Goal: Task Accomplishment & Management: Manage account settings

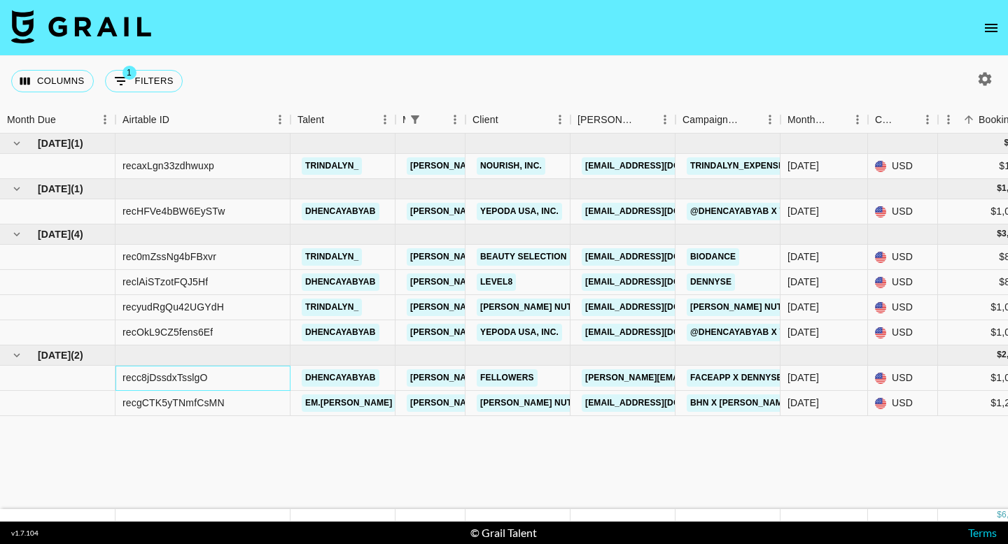
click at [270, 379] on div "recc8jDssdxTsslgO" at bounding box center [202, 378] width 175 height 25
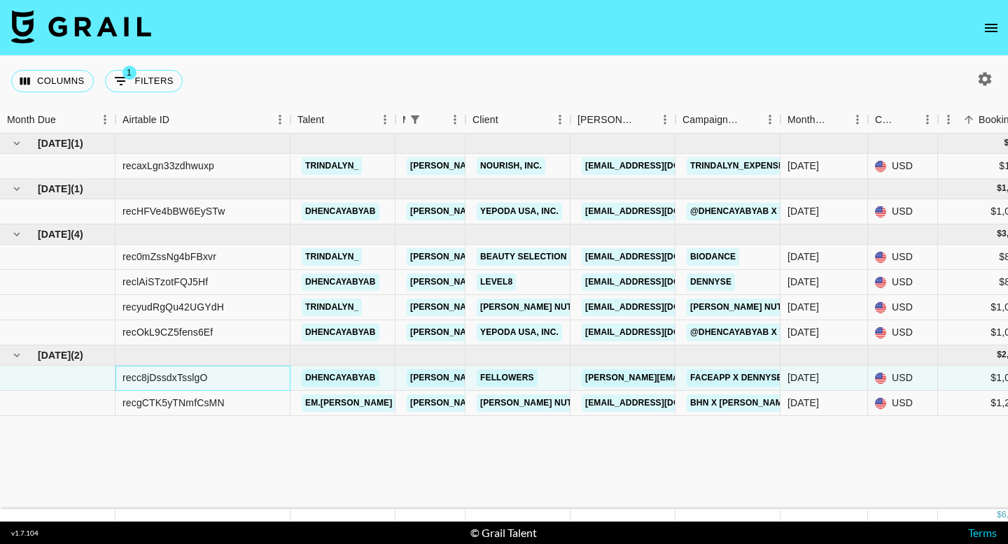
click at [180, 380] on div "recc8jDssdxTsslgO" at bounding box center [164, 378] width 85 height 14
copy div "recc8jDssdxTsslgO"
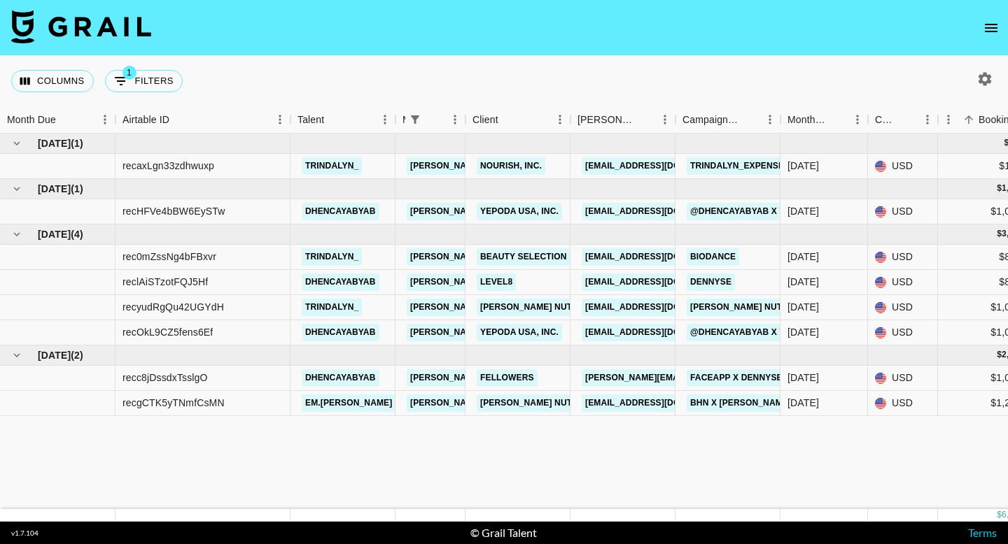
click at [992, 32] on icon "open drawer" at bounding box center [991, 28] width 17 height 17
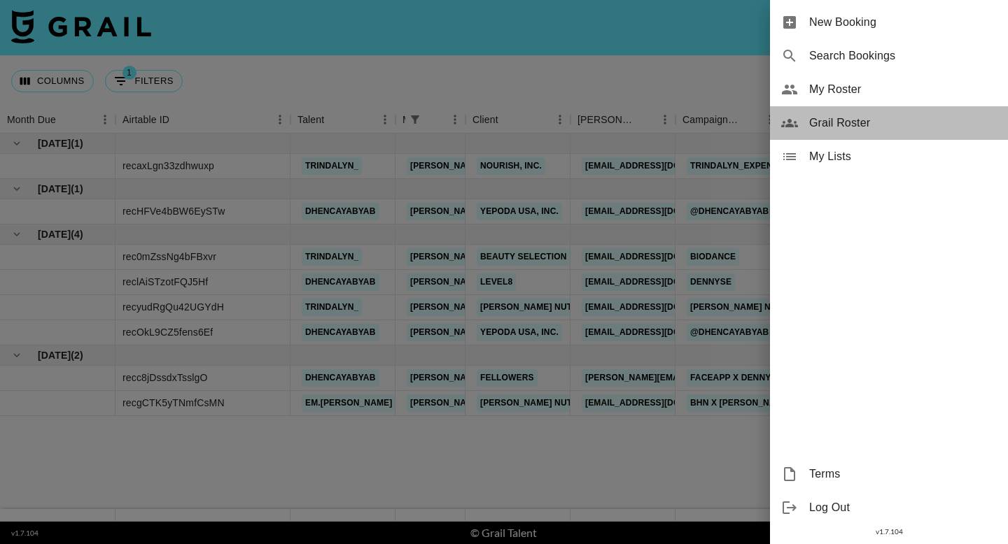
click at [833, 125] on span "Grail Roster" at bounding box center [903, 123] width 188 height 17
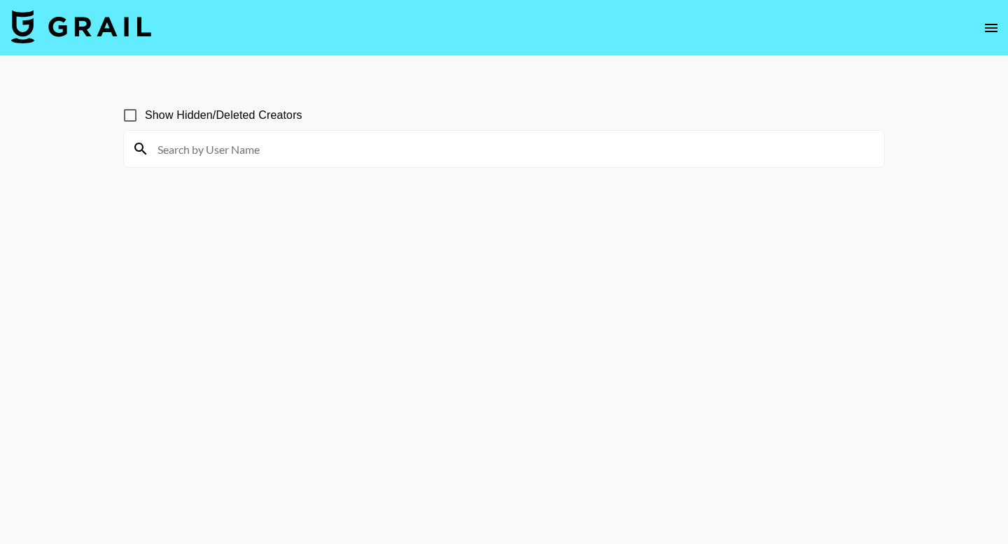
click at [991, 32] on icon "open drawer" at bounding box center [991, 28] width 17 height 17
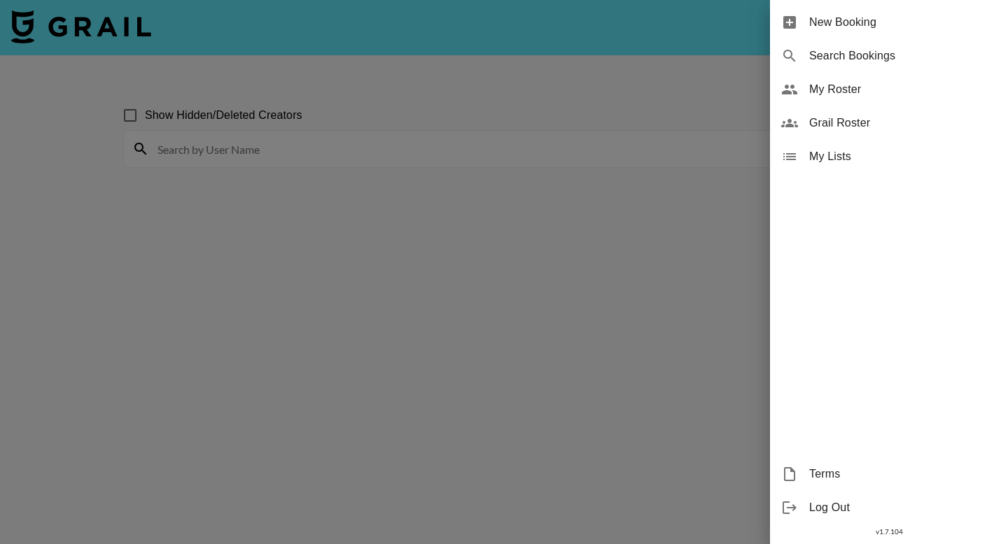
click at [832, 90] on span "My Roster" at bounding box center [903, 89] width 188 height 17
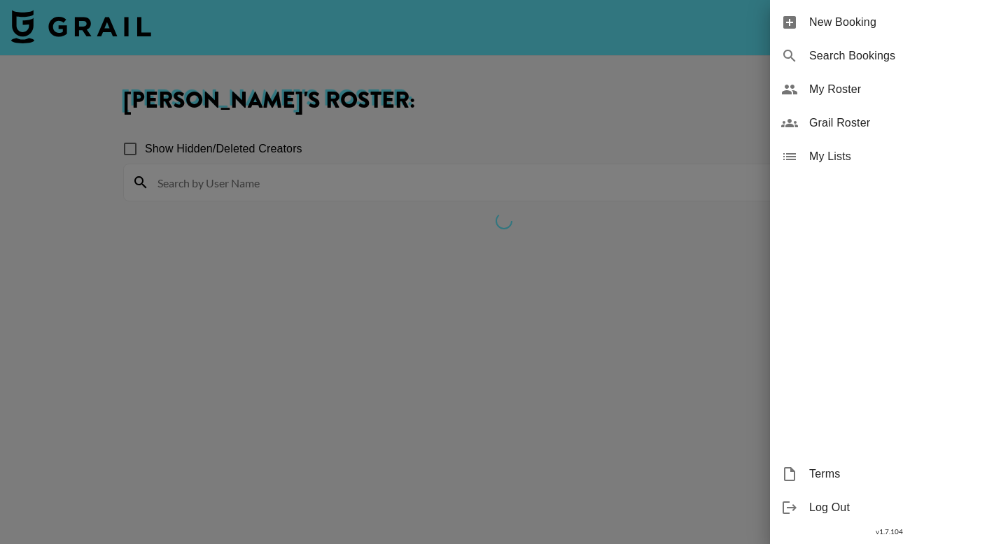
click at [834, 86] on span "My Roster" at bounding box center [903, 89] width 188 height 17
click at [614, 141] on div at bounding box center [504, 272] width 1008 height 544
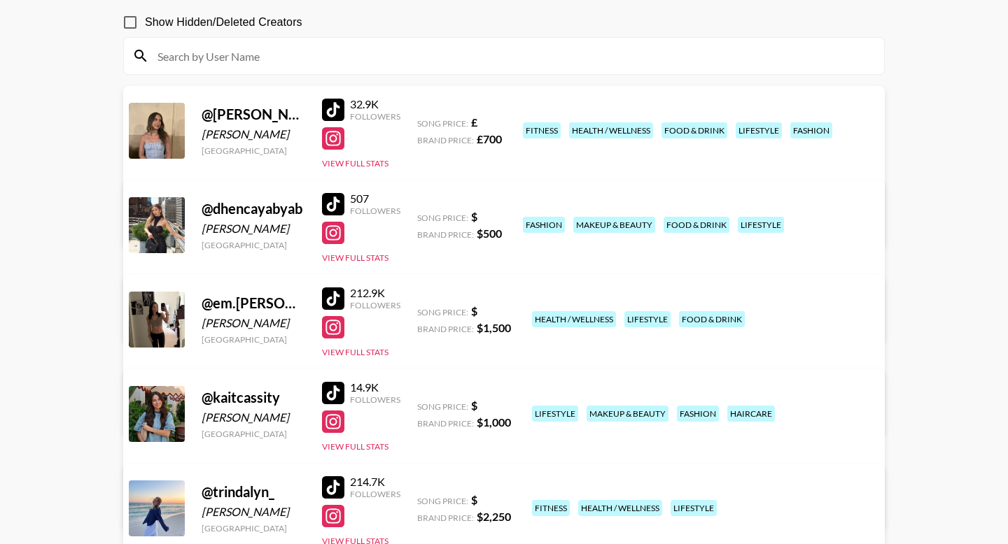
scroll to position [230, 0]
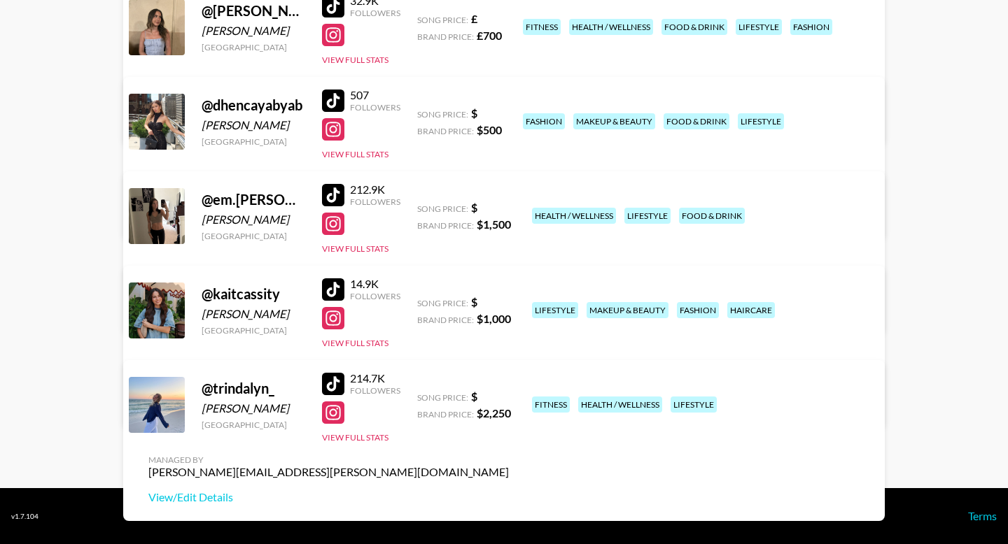
click at [509, 396] on link "View/Edit Details" at bounding box center [328, 403] width 360 height 14
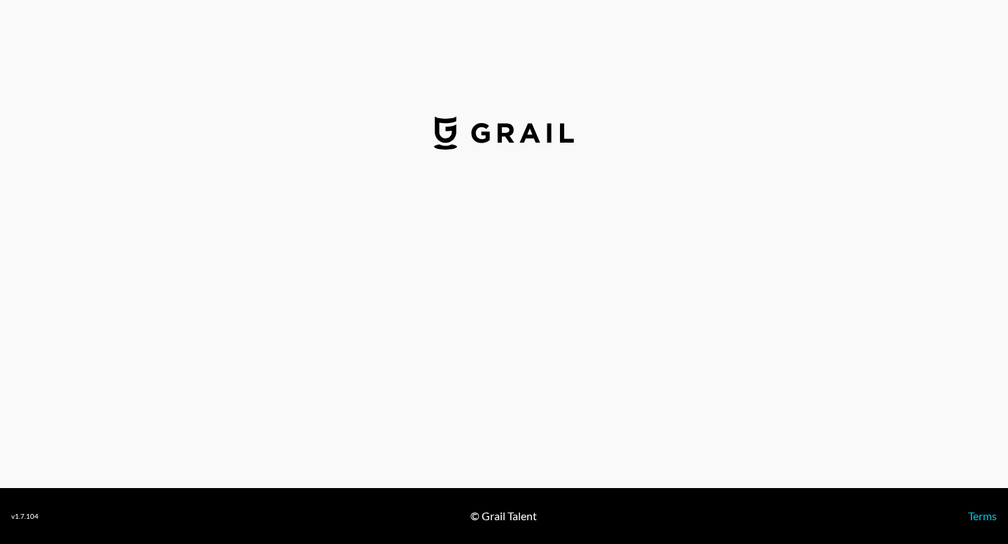
select select "USD"
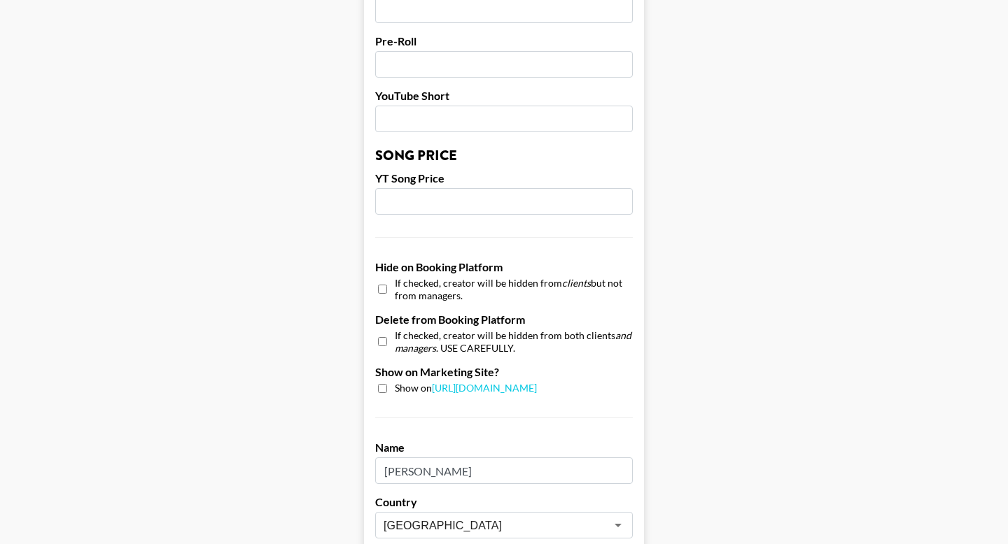
scroll to position [1108, 0]
